Goal: Transaction & Acquisition: Purchase product/service

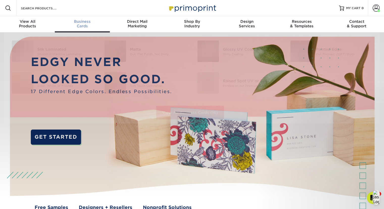
click at [91, 26] on div "Business Cards" at bounding box center [82, 23] width 55 height 9
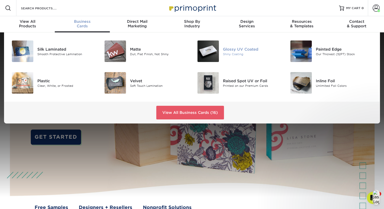
click at [253, 49] on div "Glossy UV Coated" at bounding box center [252, 49] width 58 height 6
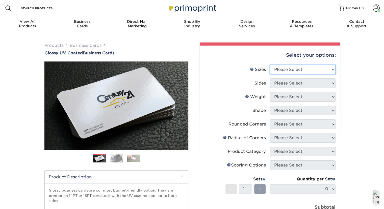
click at [331, 68] on select "Please Select 1.5" x 3.5" - Mini 1.75" x 3.5" - Mini 2" x 2" - Square 2" x 3" -…" at bounding box center [303, 70] width 66 height 10
select select "2.00x3.50"
click at [270, 65] on select "Please Select 1.5" x 3.5" - Mini 1.75" x 3.5" - Mini 2" x 2" - Square 2" x 3" -…" at bounding box center [303, 70] width 66 height 10
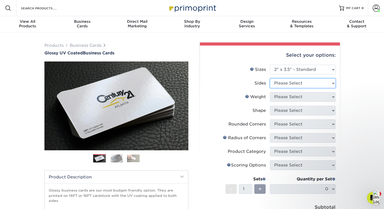
click at [307, 85] on select "Please Select Print Both Sides Print Front Only" at bounding box center [303, 83] width 66 height 10
select select "13abbda7-1d64-4f25-8bb2-c179b224825d"
click at [270, 78] on select "Please Select Print Both Sides Print Front Only" at bounding box center [303, 83] width 66 height 10
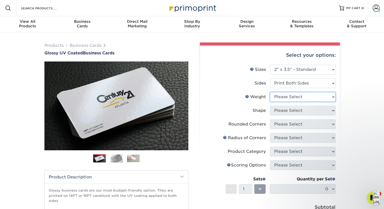
click at [306, 97] on select "Please Select 16PT 14PT" at bounding box center [303, 97] width 66 height 10
select select "16PT"
click at [270, 92] on select "Please Select 16PT 14PT" at bounding box center [303, 97] width 66 height 10
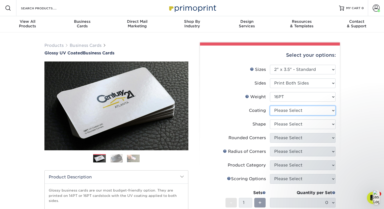
click at [306, 111] on select at bounding box center [303, 111] width 66 height 10
select select "1e8116af-acfc-44b1-83dc-8181aa338834"
click at [270, 106] on select at bounding box center [303, 111] width 66 height 10
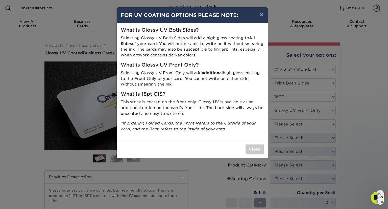
click at [289, 113] on div "× FOR UV COATING OPTIONS PLEASE NOTE: What is Glossy UV Both Sides? Selecting G…" at bounding box center [194, 104] width 388 height 209
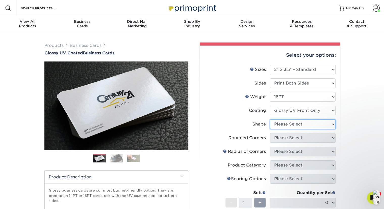
click at [294, 124] on select "Please Select Standard" at bounding box center [303, 124] width 66 height 10
select select "standard"
click at [270, 119] on select "Please Select Standard" at bounding box center [303, 124] width 66 height 10
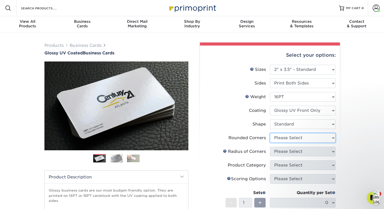
click at [297, 137] on select "Please Select Yes - Round 2 Corners Yes - Round 4 Corners No" at bounding box center [303, 138] width 66 height 10
select select "0"
click at [270, 133] on select "Please Select Yes - Round 2 Corners Yes - Round 4 Corners No" at bounding box center [303, 138] width 66 height 10
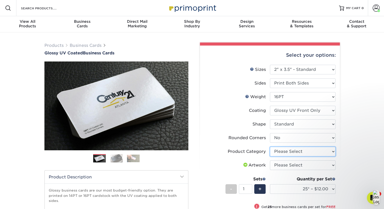
click at [300, 150] on select "Please Select Business Cards" at bounding box center [303, 152] width 66 height 10
select select "3b5148f1-0588-4f88-a218-97bcfdce65c1"
click at [270, 147] on select "Please Select Business Cards" at bounding box center [303, 152] width 66 height 10
click at [303, 165] on select "Please Select I will upload files I need a design - $100" at bounding box center [303, 165] width 66 height 10
select select "upload"
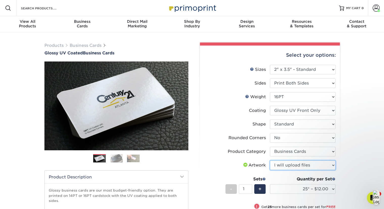
click at [270, 160] on select "Please Select I will upload files I need a design - $100" at bounding box center [303, 165] width 66 height 10
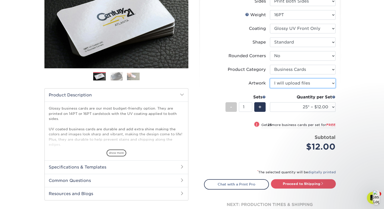
scroll to position [83, 0]
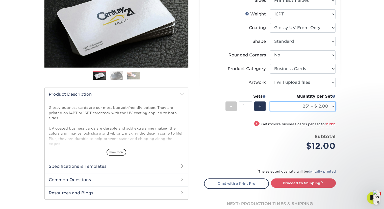
click at [332, 106] on select "25* – $12.00 50* – $12.00 100* – $12.00 250* – $21.00 500 – $42.00 1000 – $53.0…" at bounding box center [303, 106] width 66 height 10
select select "250* – $21.00"
click at [270, 101] on select "25* – $12.00 50* – $12.00 100* – $12.00 250* – $21.00 500 – $42.00 1000 – $53.0…" at bounding box center [303, 106] width 66 height 10
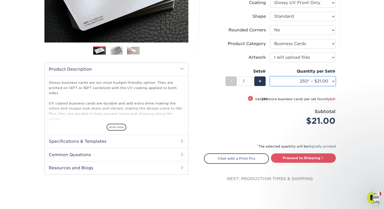
scroll to position [109, 0]
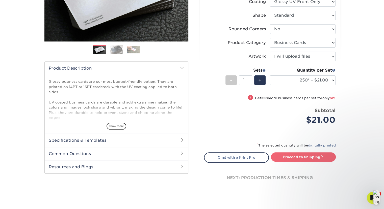
click at [295, 156] on link "Proceed to Shipping" at bounding box center [303, 156] width 65 height 9
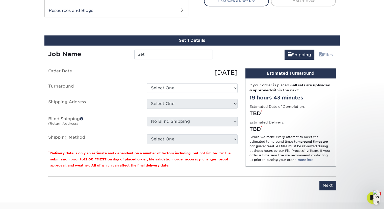
scroll to position [274, 0]
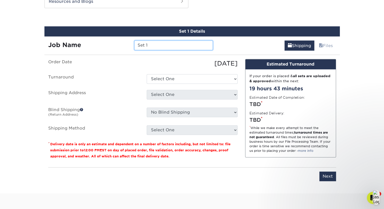
drag, startPoint x: 153, startPoint y: 44, endPoint x: 129, endPoint y: 45, distance: 24.3
click at [129, 45] on div "Job Name Set 1" at bounding box center [130, 45] width 173 height 10
type input "Brittany Jones"
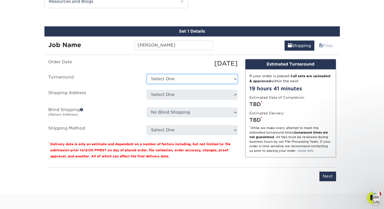
click at [231, 77] on select "Select One 2-4 Business Days 2 Day Next Business Day" at bounding box center [192, 79] width 91 height 10
select select "198971fb-b0f2-4966-ba3b-178a1197b453"
click at [147, 74] on select "Select One 2-4 Business Days 2 Day Next Business Day" at bounding box center [192, 79] width 91 height 10
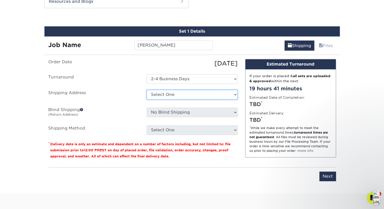
click at [219, 94] on select "Select One Aaron Kirow Aaron Miller Adrienne Bateman Allie Cormier Amy Malamut …" at bounding box center [192, 95] width 91 height 10
select select "282829"
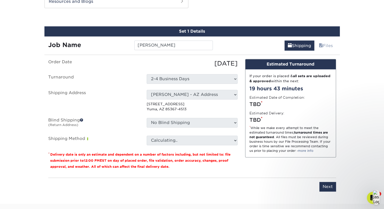
drag, startPoint x: 201, startPoint y: 108, endPoint x: 146, endPoint y: 101, distance: 55.1
click at [146, 101] on div "Select One Aaron Kirow Aaron Miller Adrienne Bateman Allie Cormier Amy Malamut …" at bounding box center [192, 101] width 99 height 22
copy p "12558 E 49th Dr Yuma, AZ 85367-4513"
